Goal: Task Accomplishment & Management: Manage account settings

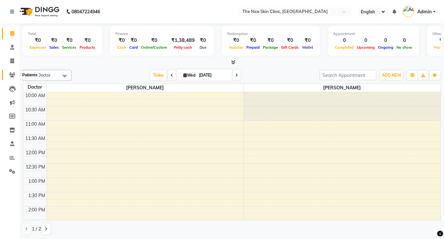
click at [13, 76] on icon at bounding box center [12, 75] width 6 height 5
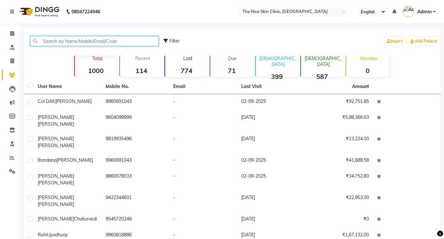
click at [121, 42] on input "text" at bounding box center [94, 41] width 128 height 10
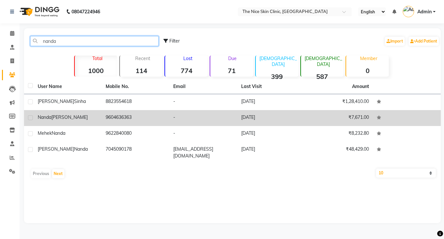
type input "nanda"
click at [74, 116] on span "[PERSON_NAME]" at bounding box center [69, 117] width 36 height 6
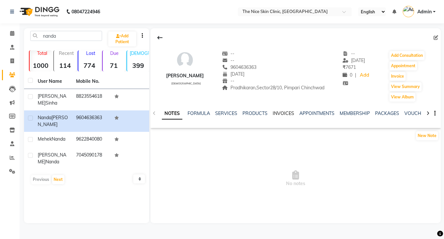
click at [290, 114] on link "INVOICES" at bounding box center [283, 114] width 21 height 6
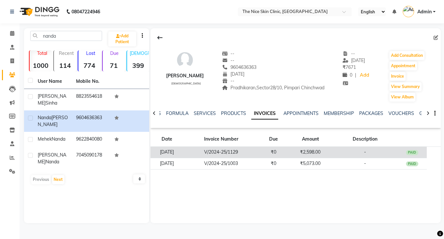
click at [243, 153] on td "V/2024-25/1129" at bounding box center [221, 152] width 75 height 11
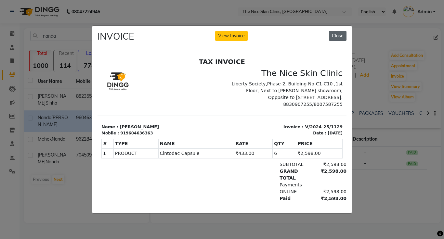
click at [337, 37] on button "Close" at bounding box center [338, 36] width 18 height 10
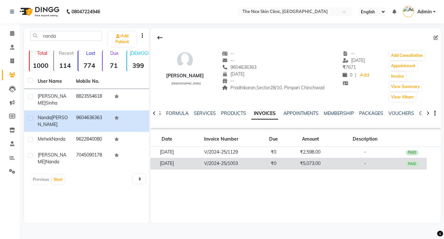
click at [235, 163] on td "V/2024-25/1003" at bounding box center [221, 163] width 75 height 11
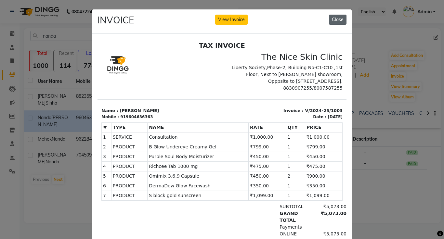
click at [341, 21] on button "Close" at bounding box center [338, 20] width 18 height 10
